Goal: Find contact information: Find contact information

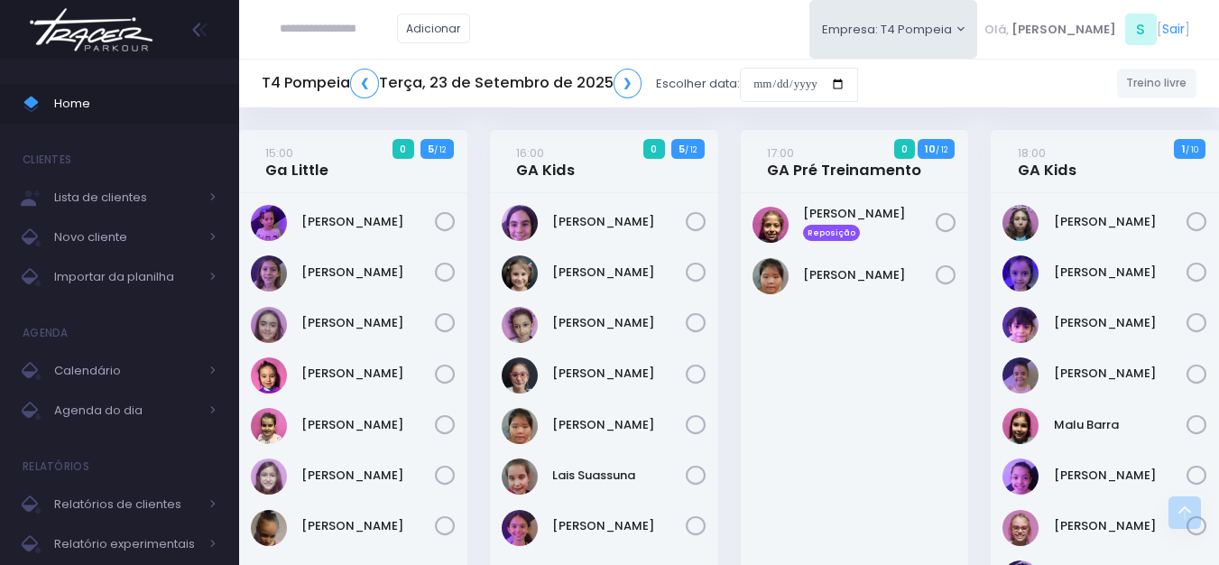
scroll to position [541, 0]
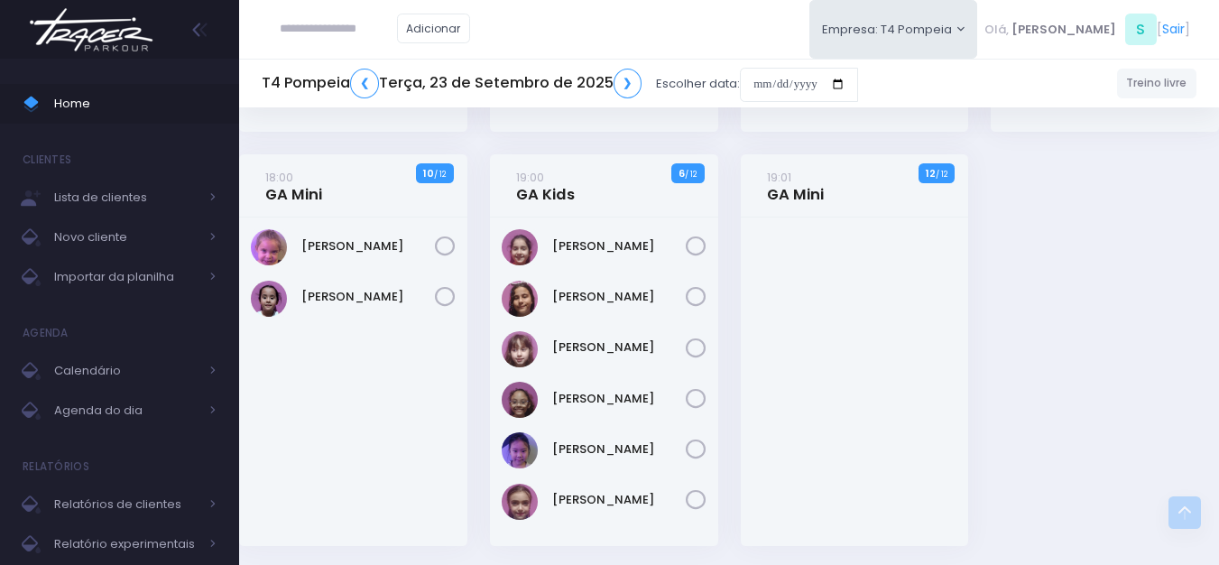
click at [372, 98] on div "T4 Pompeia ❮ Terça, 23 de Setembro de 2025 ❯ Escolher data:" at bounding box center [560, 84] width 596 height 42
click at [369, 98] on div "T4 Pompeia ❮ Terça, 23 de Setembro de 2025 ❯ Escolher data:" at bounding box center [560, 84] width 596 height 42
click at [364, 93] on link "❮" at bounding box center [364, 84] width 29 height 30
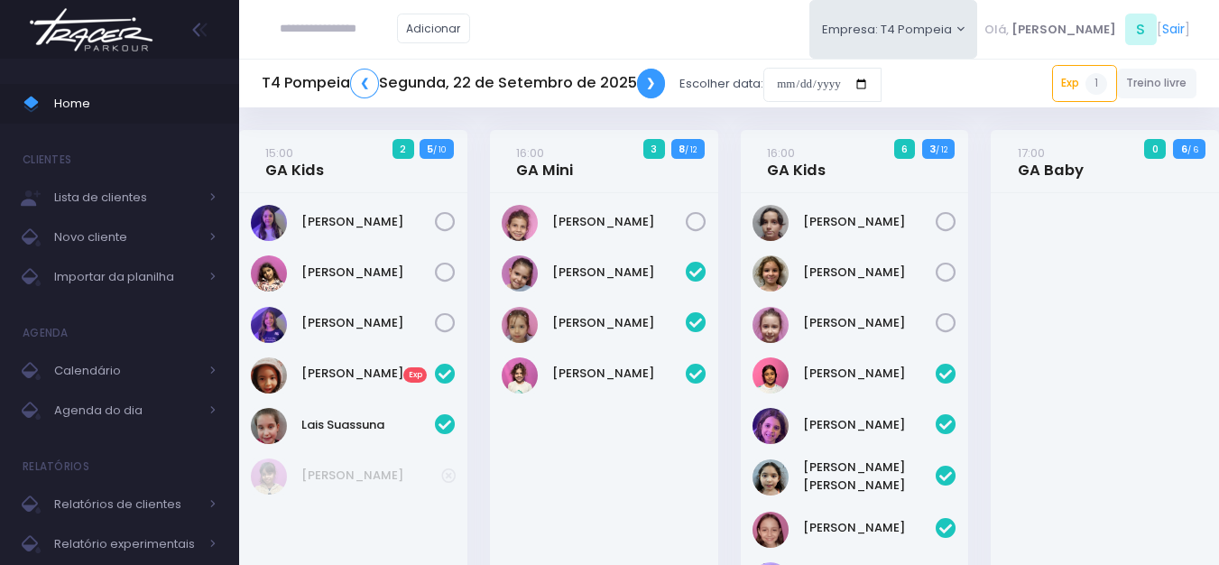
click at [649, 86] on link "❯" at bounding box center [651, 84] width 29 height 30
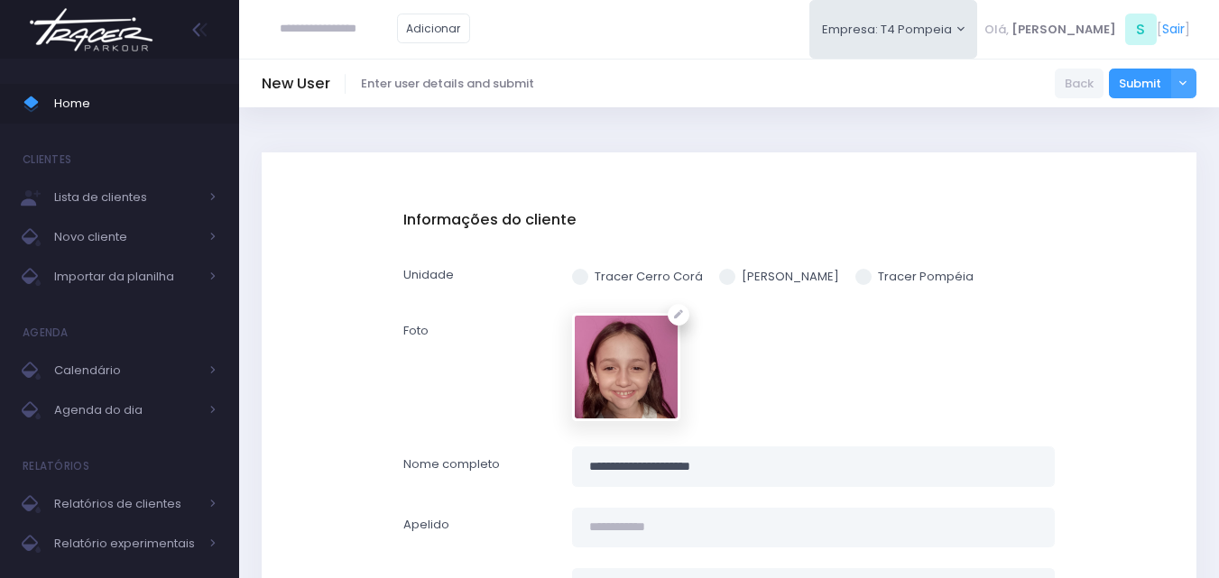
scroll to position [271, 0]
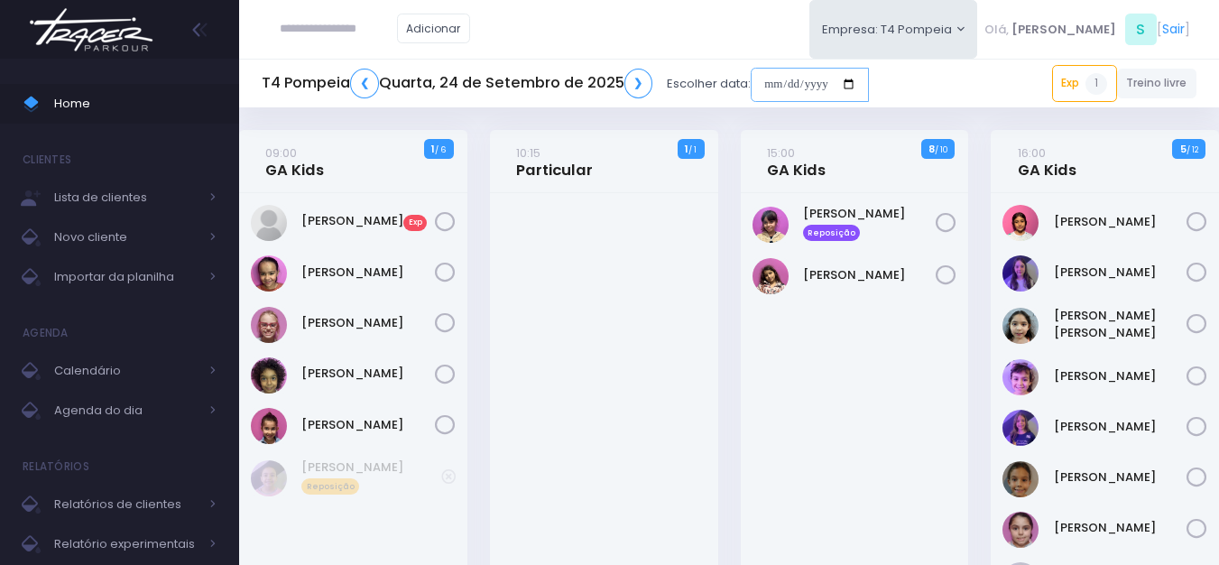
click at [809, 81] on input "date" at bounding box center [810, 85] width 118 height 34
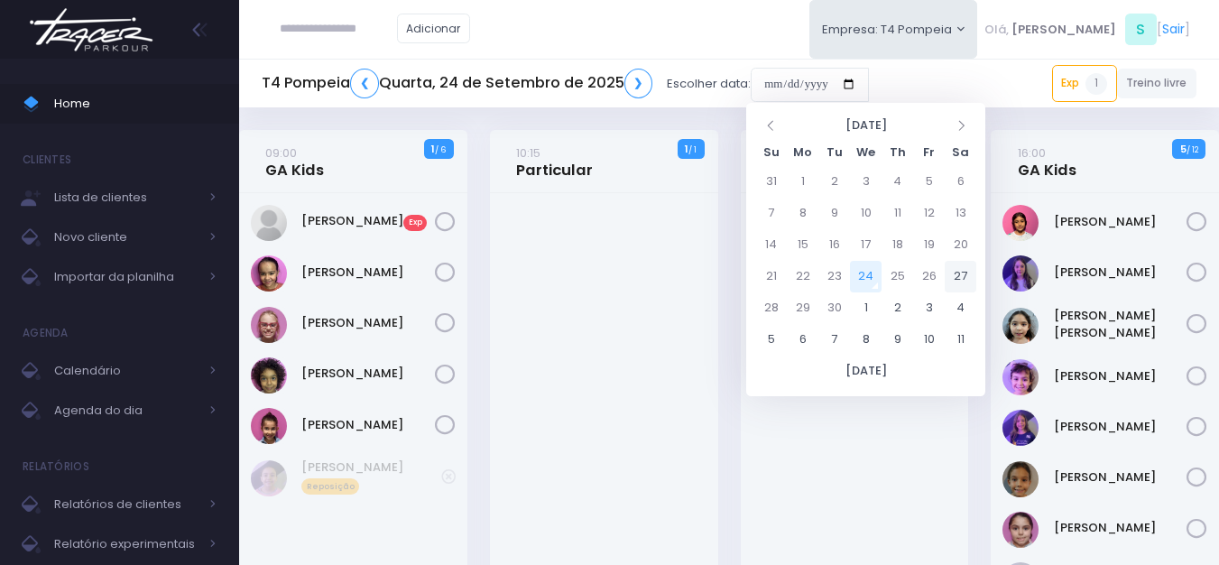
click at [961, 272] on td "27" at bounding box center [961, 277] width 32 height 32
type input "**********"
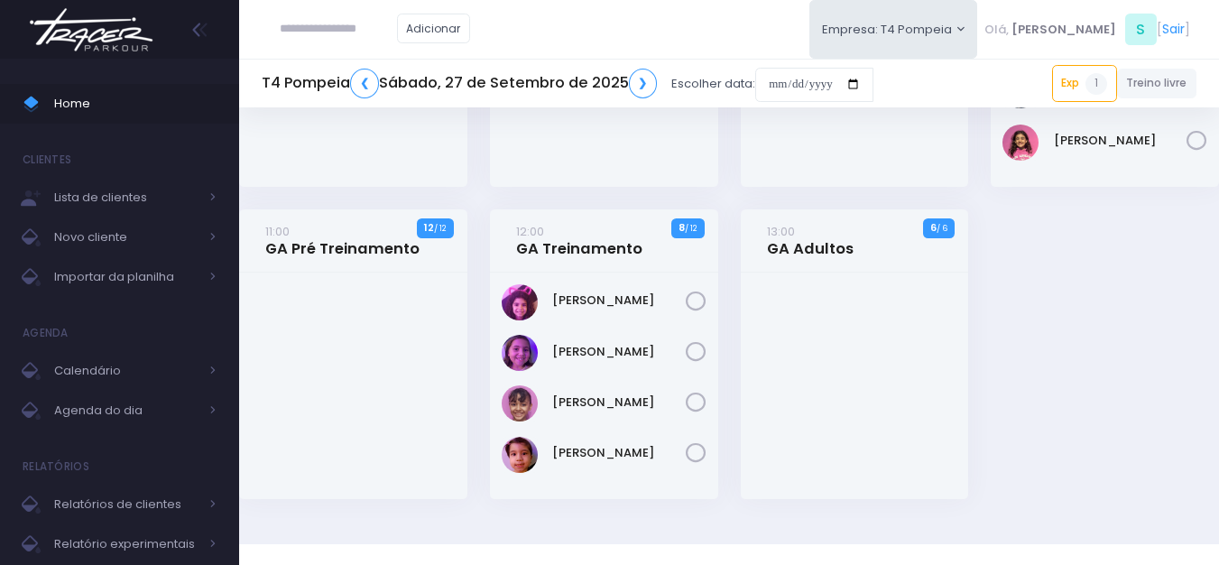
scroll to position [541, 0]
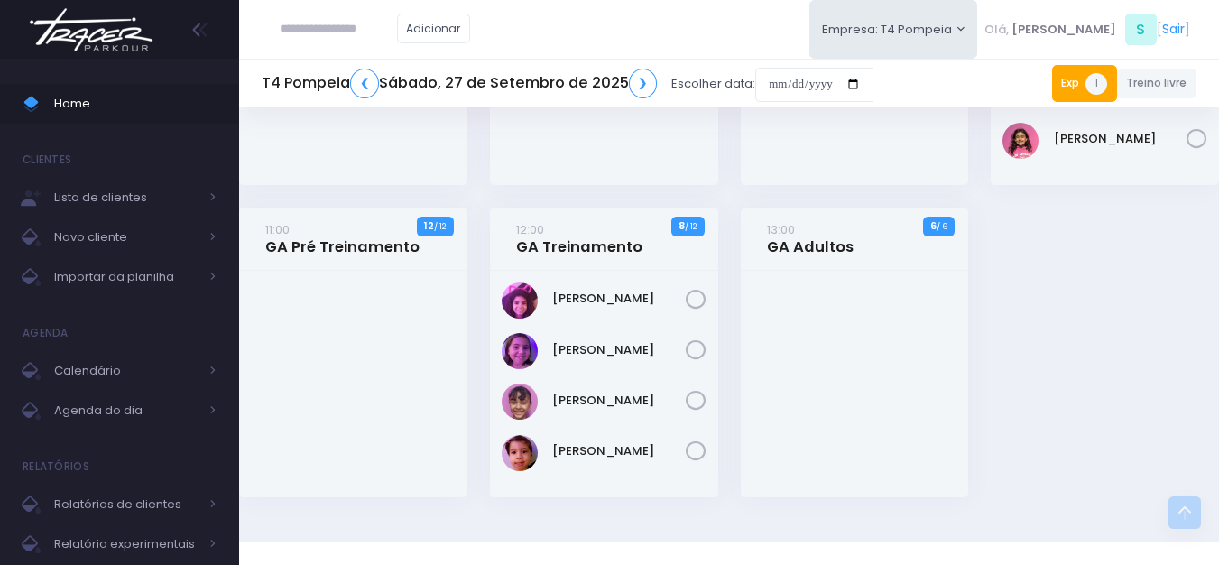
click at [1074, 86] on link "Exp 1" at bounding box center [1084, 83] width 65 height 36
click at [1057, 96] on link "Exp 1" at bounding box center [1084, 83] width 65 height 36
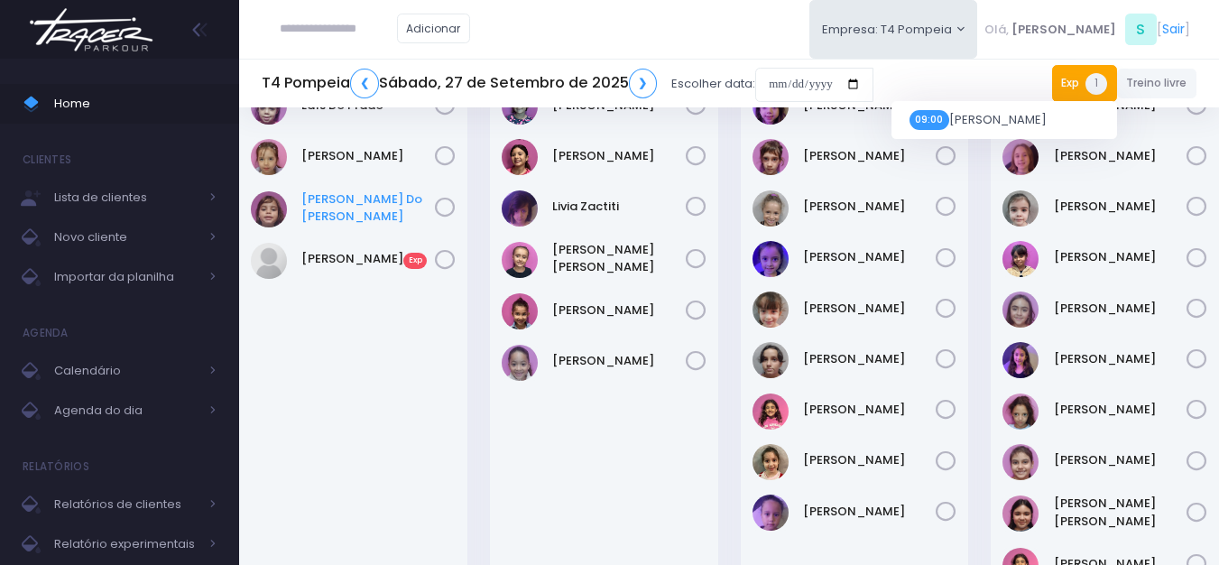
scroll to position [90, 0]
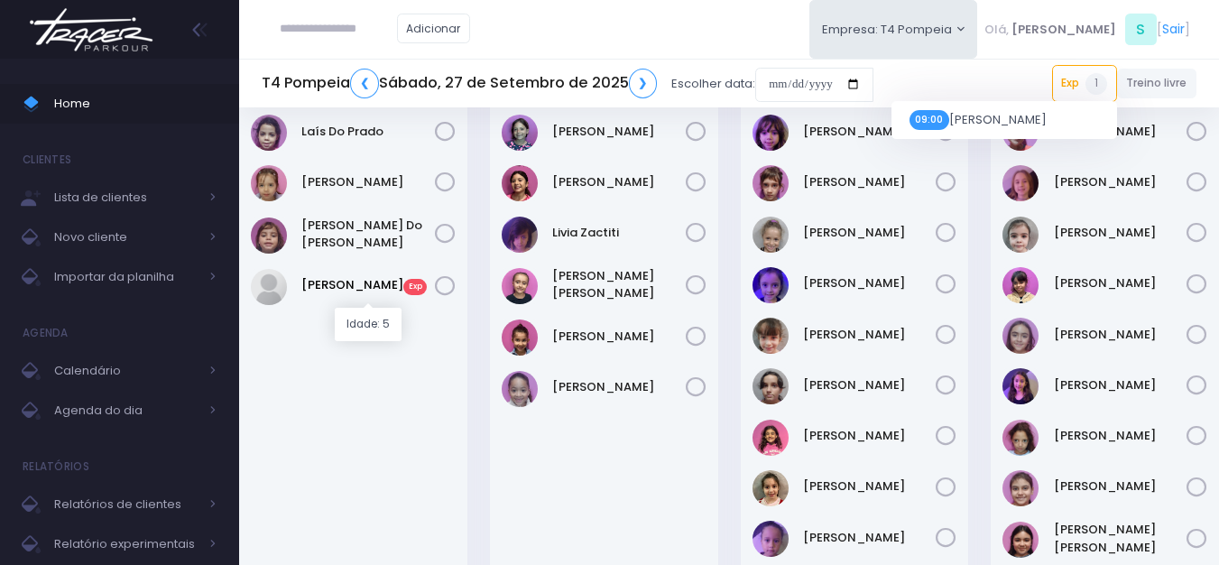
click at [380, 279] on link "Manuela Goncalves Exp" at bounding box center [368, 285] width 134 height 18
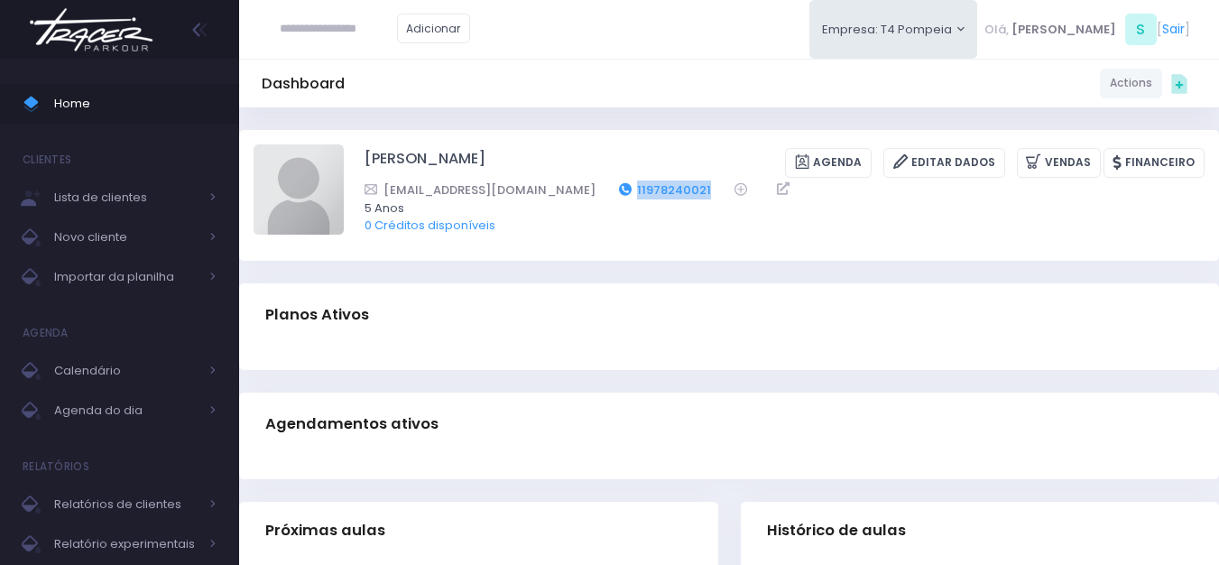
drag, startPoint x: 682, startPoint y: 189, endPoint x: 596, endPoint y: 194, distance: 86.7
click at [596, 194] on div "[EMAIL_ADDRESS][DOMAIN_NAME] 11978240021" at bounding box center [773, 189] width 817 height 19
copy link "11978240021"
click at [105, 15] on img at bounding box center [91, 29] width 137 height 63
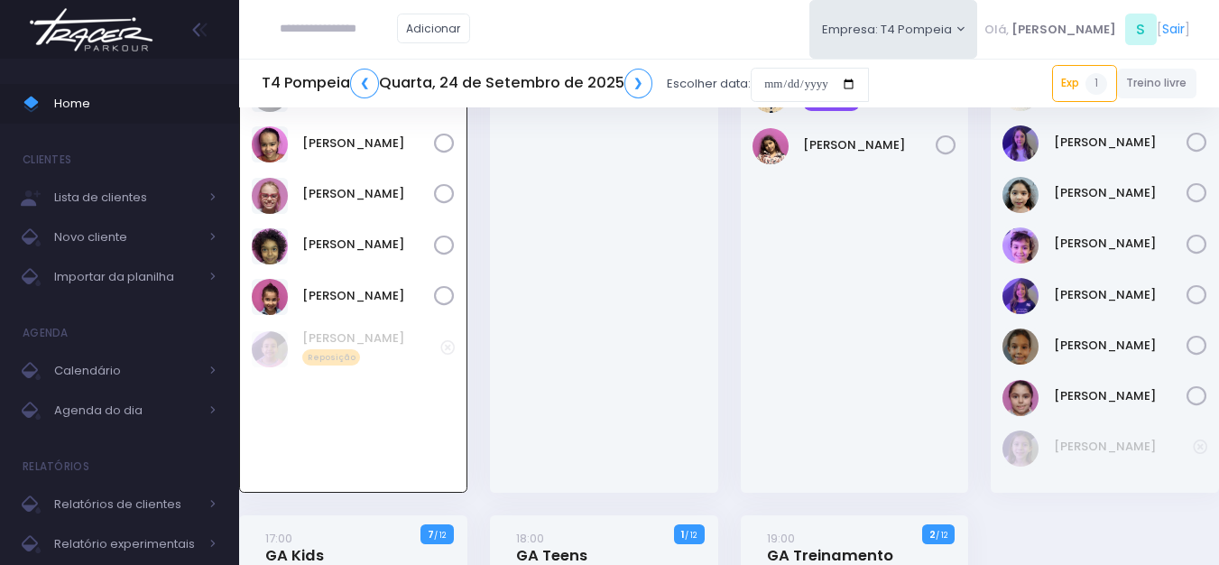
scroll to position [130, 0]
click at [371, 240] on link "[PERSON_NAME]" at bounding box center [368, 244] width 132 height 18
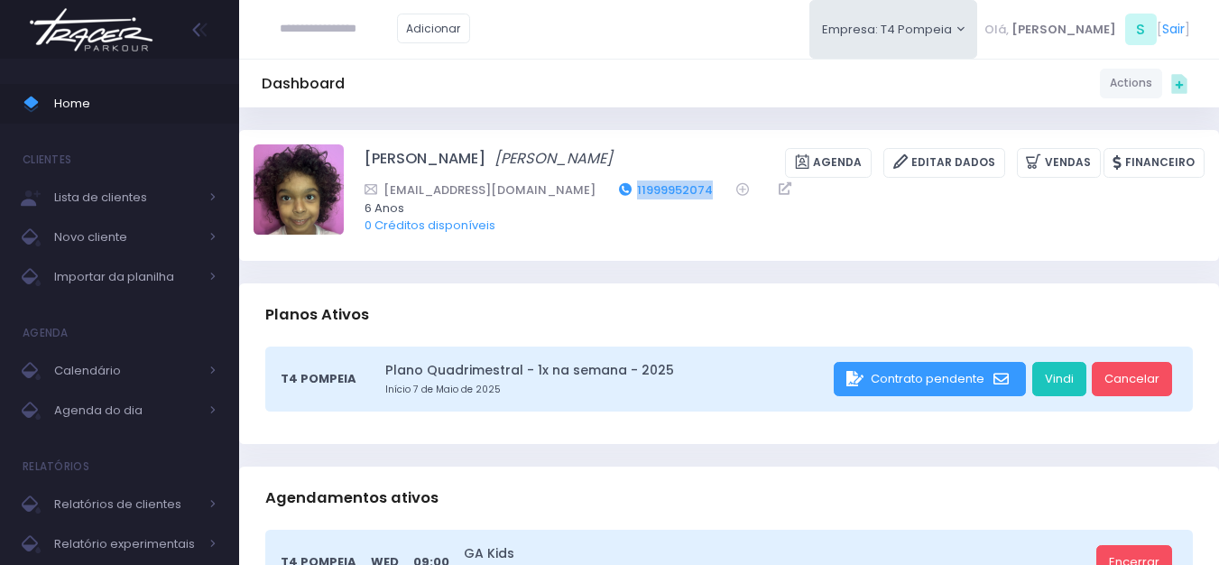
drag, startPoint x: 679, startPoint y: 184, endPoint x: 597, endPoint y: 196, distance: 82.0
click at [597, 196] on div "[EMAIL_ADDRESS][DOMAIN_NAME] 11999952074" at bounding box center [773, 189] width 817 height 19
copy link "11999952074"
